Goal: Check status: Check status

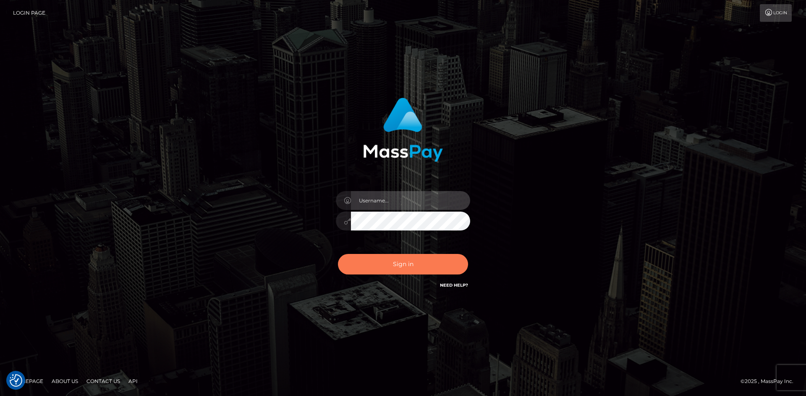
type input "alexstef"
click at [375, 258] on button "Sign in" at bounding box center [403, 264] width 130 height 21
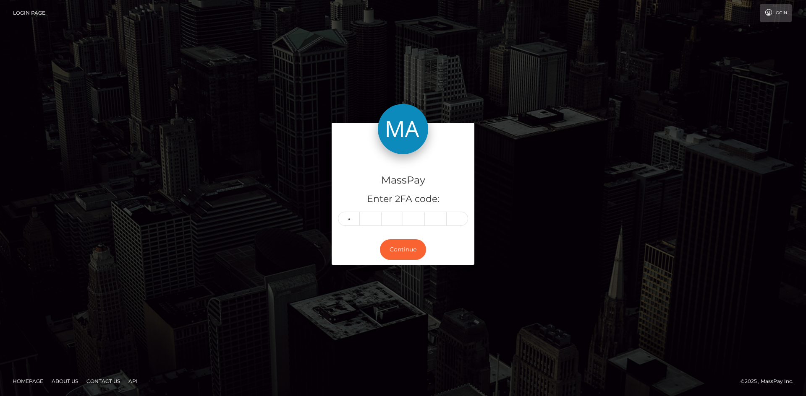
type input "6"
type input "2"
type input "8"
type input "0"
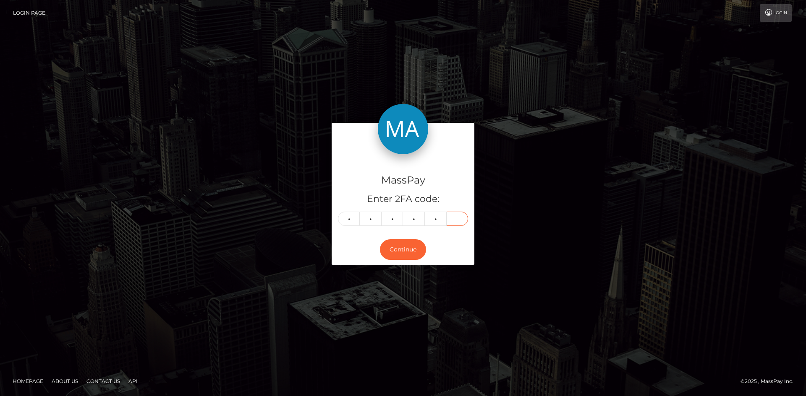
type input "5"
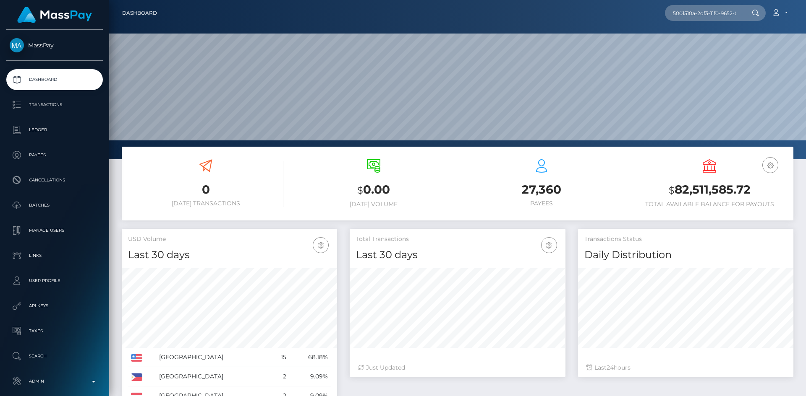
scroll to position [149, 216]
type input "5001510a-2df3-11f0-9652-02c4b4fc7cc9"
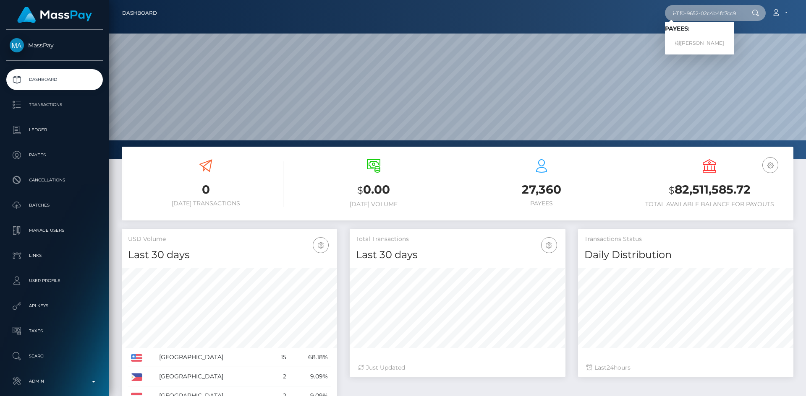
scroll to position [0, 0]
click at [690, 37] on link "樹佑 松川" at bounding box center [699, 44] width 69 height 16
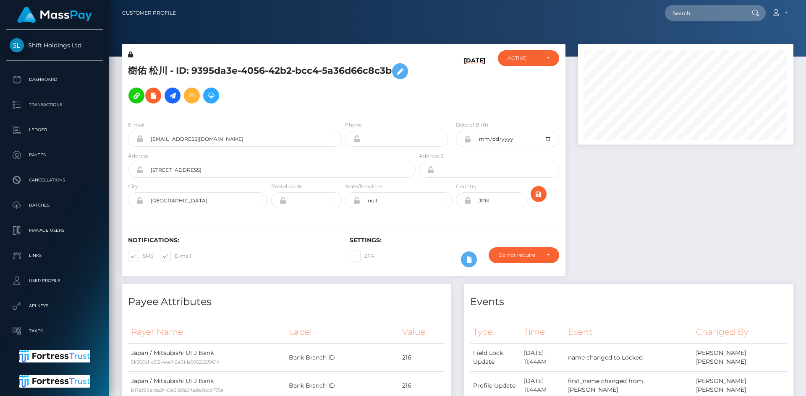
scroll to position [101, 216]
click at [158, 91] on icon at bounding box center [153, 96] width 10 height 10
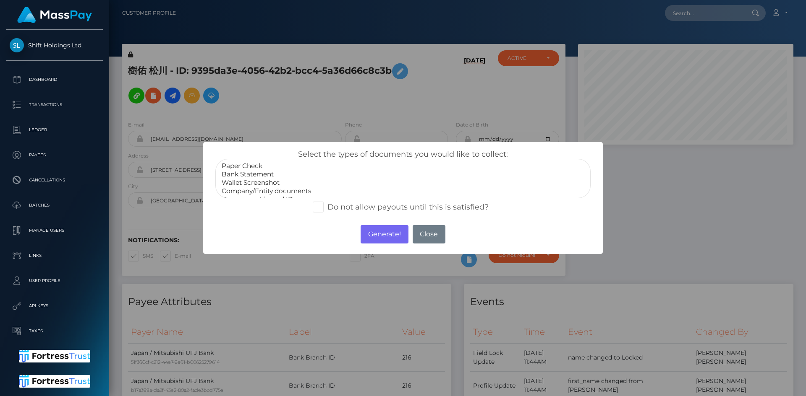
select select "Bank Statement"
click at [254, 175] on option "Bank Statement" at bounding box center [403, 174] width 364 height 8
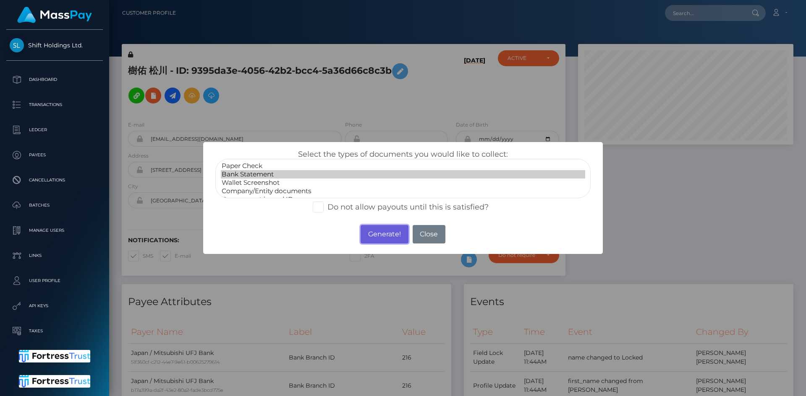
click at [385, 232] on button "Generate!" at bounding box center [383, 234] width 47 height 18
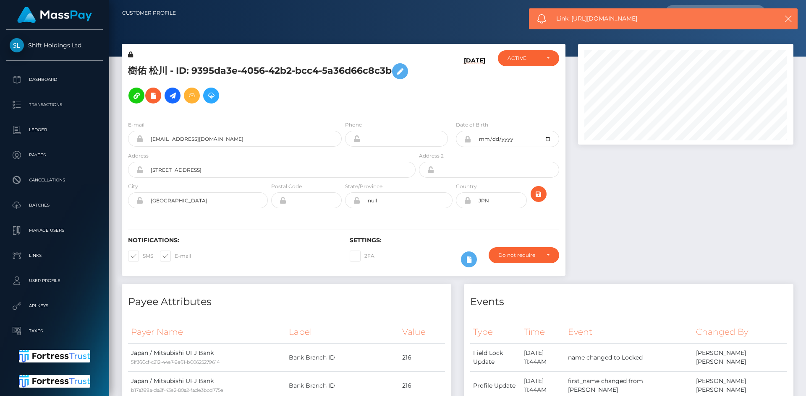
click at [629, 14] on span "Link: https://l.maspay.io/MgFf4" at bounding box center [659, 18] width 207 height 9
click at [629, 14] on div "Link: https://l.maspay.io/MgFf4" at bounding box center [663, 18] width 269 height 21
copy span "Link: https://l.maspay.io/MgFf4"
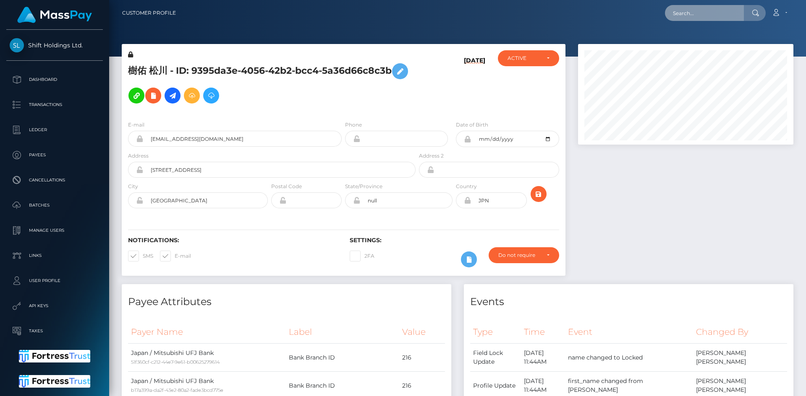
click at [727, 13] on input "text" at bounding box center [704, 13] width 79 height 16
paste input "pout_KaFrfuTpT3LgC"
type input "pout_KaFrfuTpT3LgC"
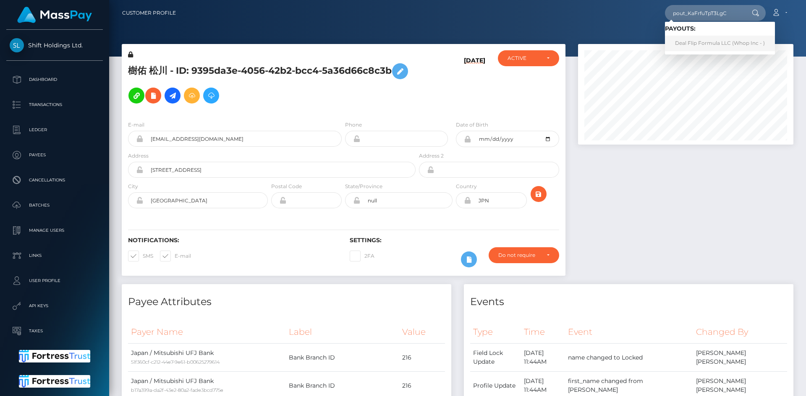
click at [707, 42] on link "Deal Flip Formula LLC (Whop Inc - )" at bounding box center [720, 44] width 110 height 16
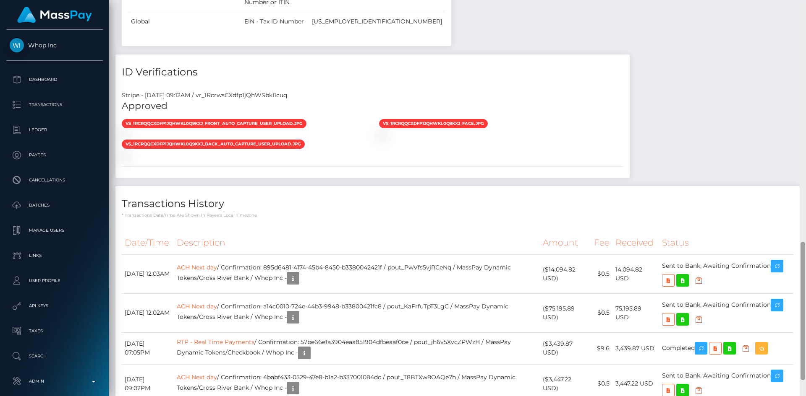
scroll to position [687, 0]
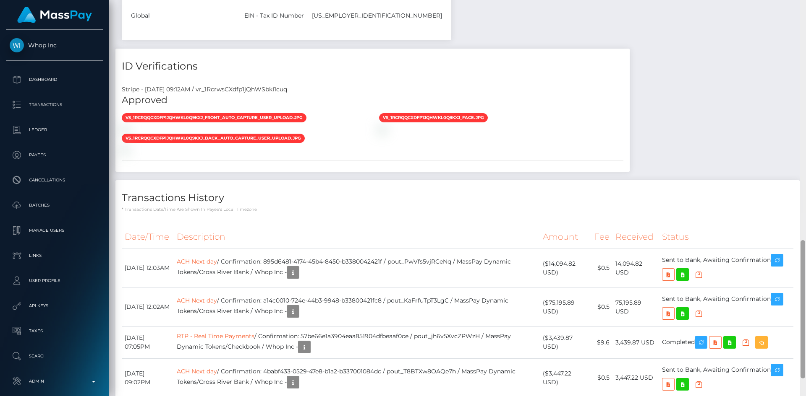
drag, startPoint x: 802, startPoint y: 58, endPoint x: 798, endPoint y: 299, distance: 240.9
click at [798, 299] on div "Customer Profile Loading... Loading..." at bounding box center [457, 198] width 696 height 396
click at [464, 327] on td "RTP - Real Time Payments / Confirmation: 57be66e1a3904eaa851904dfbeaaf0ce / pou…" at bounding box center [357, 343] width 366 height 32
drag, startPoint x: 782, startPoint y: 214, endPoint x: 272, endPoint y: 1, distance: 552.1
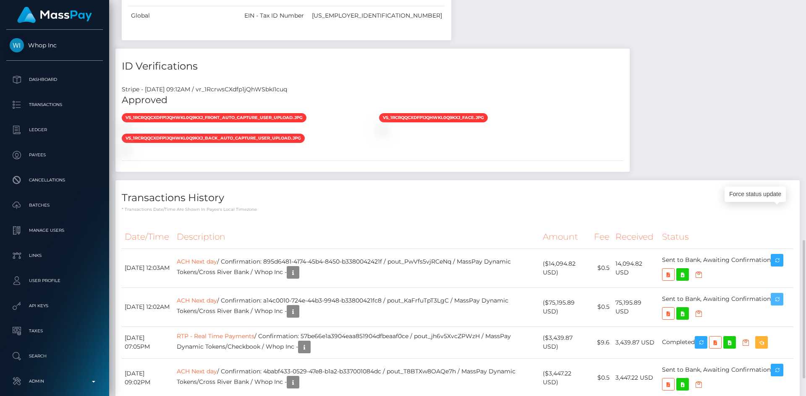
click at [782, 295] on icon "button" at bounding box center [777, 300] width 10 height 10
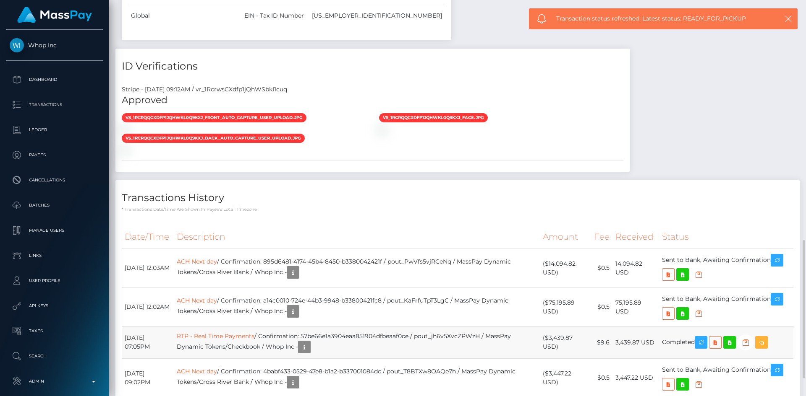
click at [472, 327] on td "RTP - Real Time Payments / Confirmation: 57be66e1a3904eaa851904dfbeaaf0ce / pou…" at bounding box center [357, 343] width 366 height 32
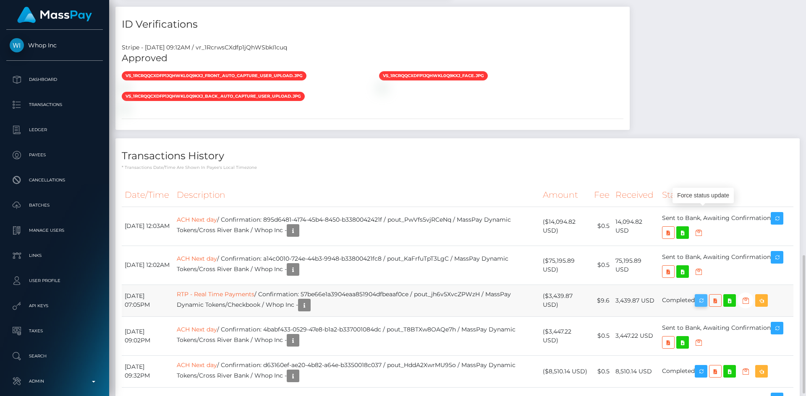
click at [704, 296] on icon "button" at bounding box center [701, 301] width 10 height 10
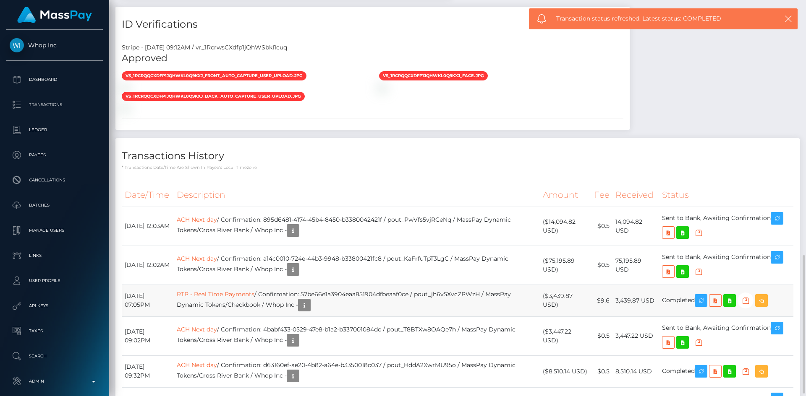
click at [406, 285] on td "RTP - Real Time Payments / Confirmation: 57be66e1a3904eaa851904dfbeaaf0ce / pou…" at bounding box center [357, 301] width 366 height 32
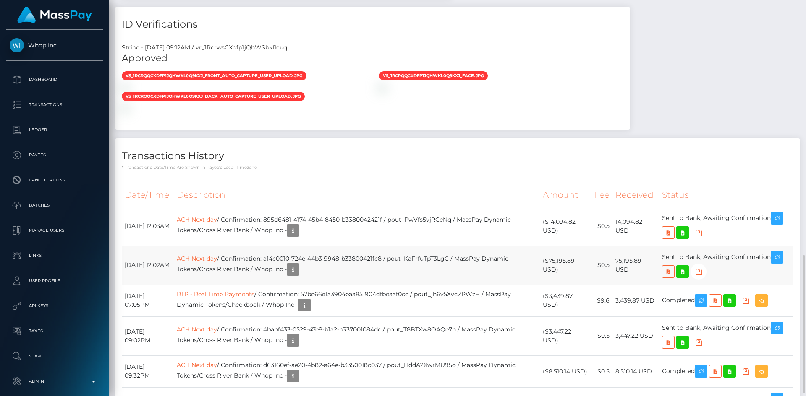
drag, startPoint x: 669, startPoint y: 169, endPoint x: 773, endPoint y: 171, distance: 104.1
click at [773, 246] on td "Sent to Bank, Awaiting Confirmation" at bounding box center [726, 265] width 134 height 39
copy td "Sent to Bank, Awaiting Confirmation"
click at [474, 246] on td "ACH Next day / Confirmation: a14c0010-724e-44b3-9948-b33800421fc8 / pout_KaFrfu…" at bounding box center [357, 265] width 366 height 39
drag, startPoint x: 276, startPoint y: 206, endPoint x: 425, endPoint y: 209, distance: 149.8
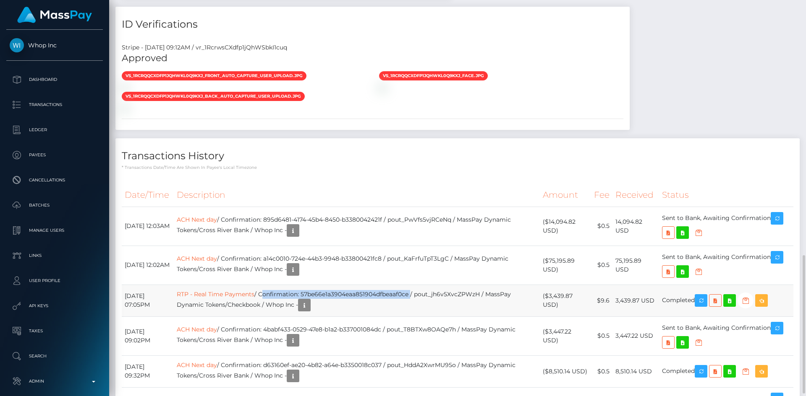
click at [425, 285] on td "RTP - Real Time Payments / Confirmation: 57be66e1a3904eaa851904dfbeaaf0ce / pou…" at bounding box center [357, 301] width 366 height 32
copy td "Confirmation: 57be66e1a3904eaa851904dfbeaaf0ce"
drag, startPoint x: 449, startPoint y: 207, endPoint x: 497, endPoint y: 205, distance: 47.9
click at [497, 285] on td "RTP - Real Time Payments / Confirmation: 57be66e1a3904eaa851904dfbeaaf0ce / pou…" at bounding box center [357, 301] width 366 height 32
copy td "pout_jh6v5XvcZPWzH"
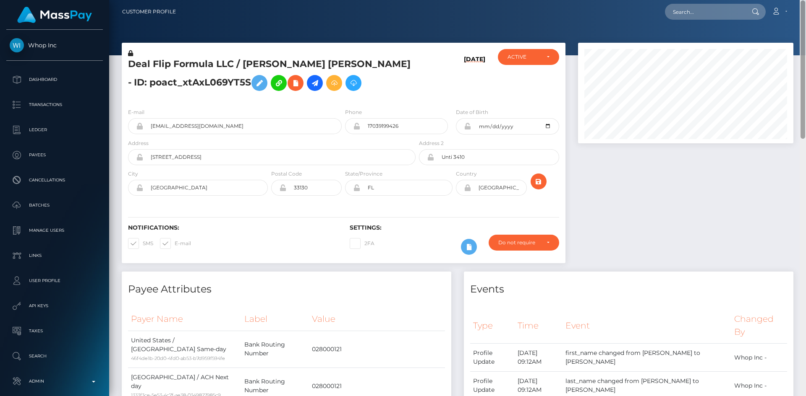
scroll to position [0, 0]
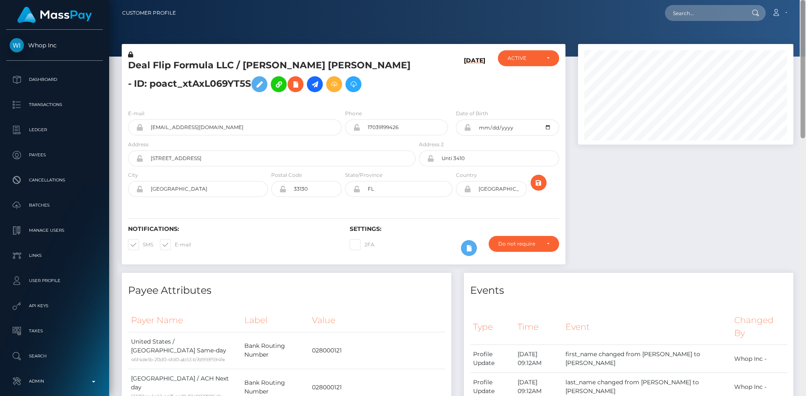
drag, startPoint x: 802, startPoint y: 314, endPoint x: 794, endPoint y: 47, distance: 266.9
click at [794, 47] on div "Customer Profile Loading... Loading..." at bounding box center [457, 198] width 696 height 396
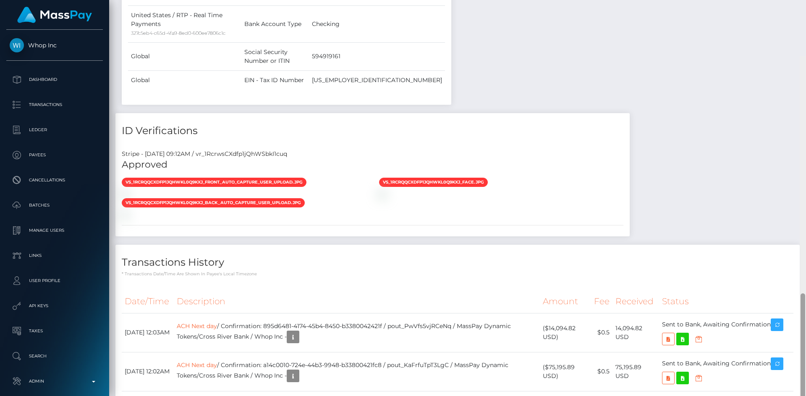
scroll to position [700, 0]
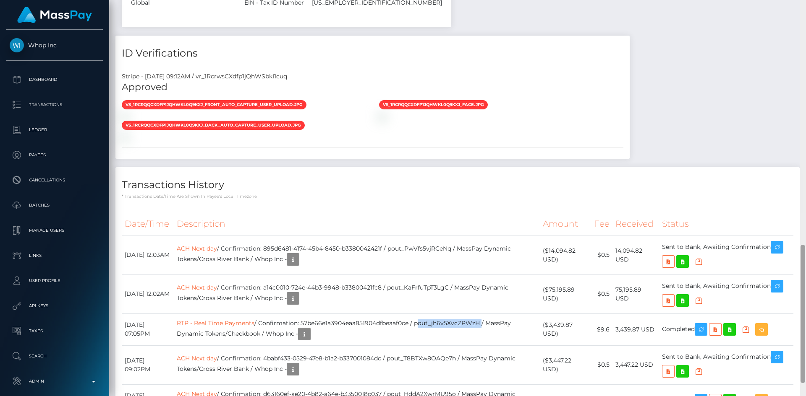
drag, startPoint x: 801, startPoint y: 72, endPoint x: 805, endPoint y: 318, distance: 245.5
click at [805, 318] on div at bounding box center [802, 198] width 6 height 396
drag, startPoint x: 708, startPoint y: 159, endPoint x: 772, endPoint y: 156, distance: 63.8
click at [772, 236] on td "Sent to Bank, Awaiting Confirmation" at bounding box center [726, 255] width 134 height 39
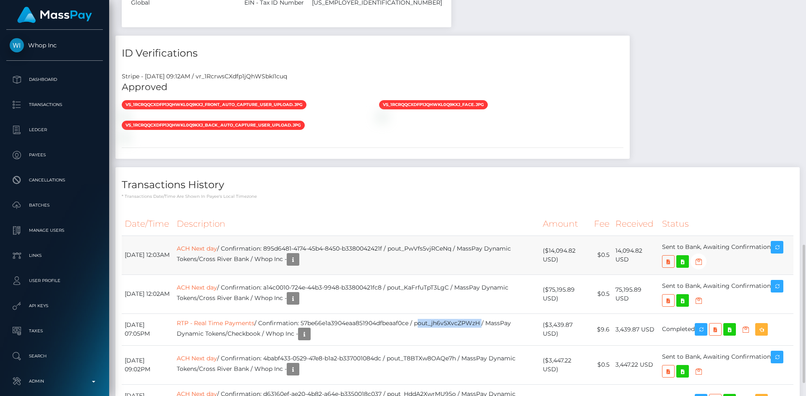
copy td "Awaiting Confirmation"
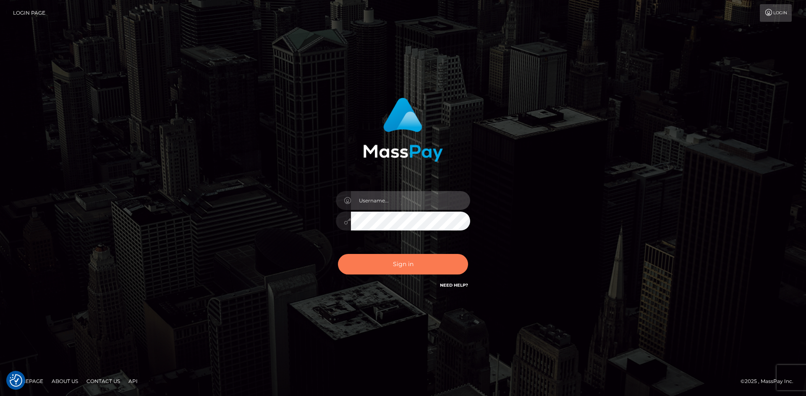
type input "alexstef"
click at [397, 270] on button "Sign in" at bounding box center [403, 264] width 130 height 21
type input "alexstef"
click at [392, 266] on button "Sign in" at bounding box center [403, 264] width 130 height 21
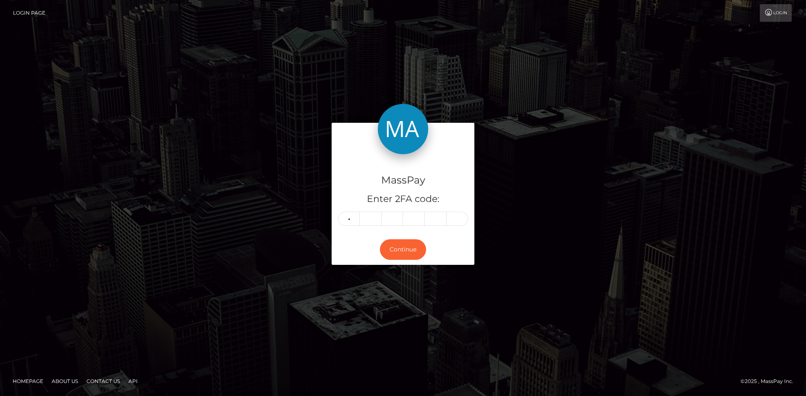
type input "4"
type input "1"
type input "7"
type input "8"
type input "2"
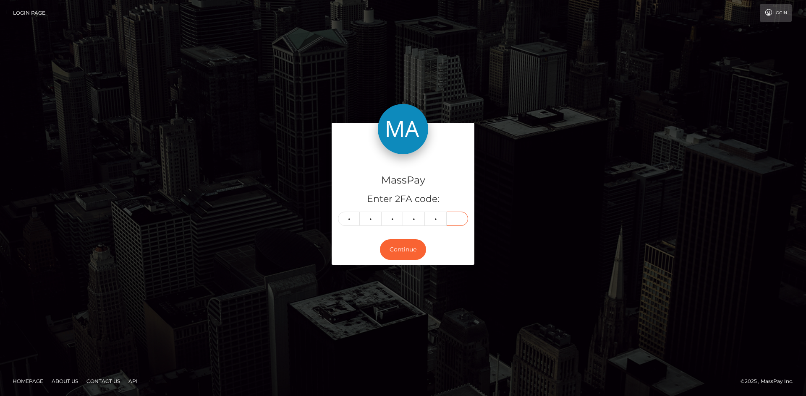
type input "6"
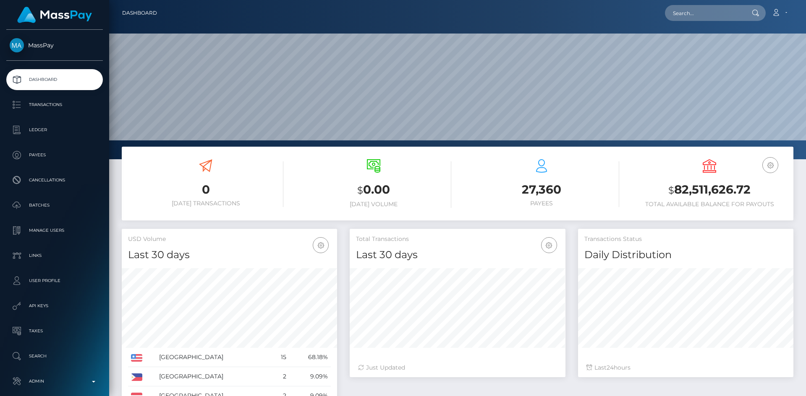
scroll to position [149, 216]
